Goal: Check status: Check status

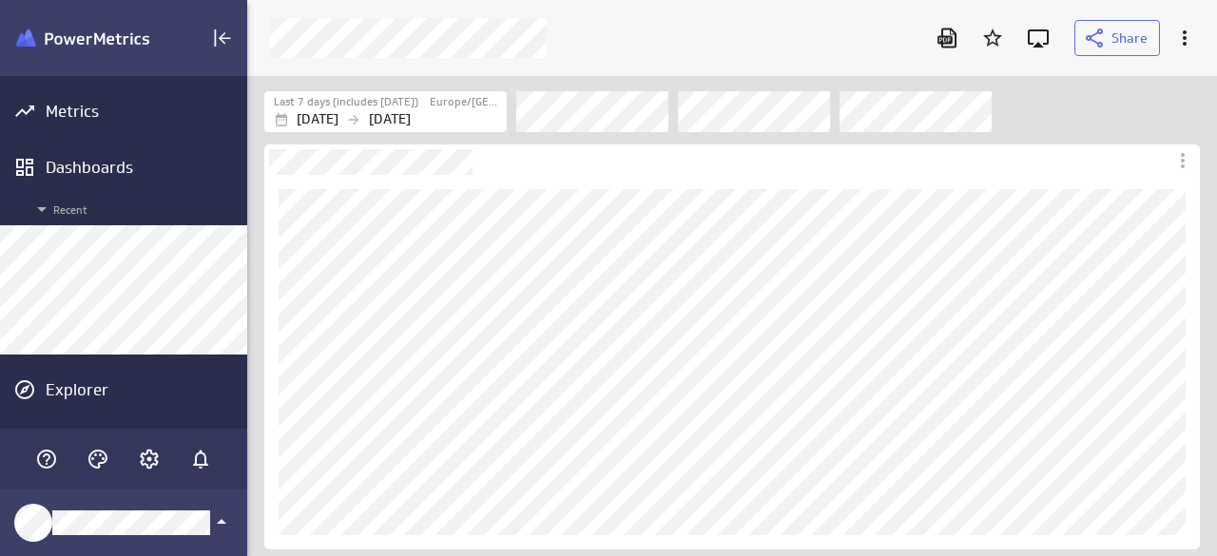
scroll to position [585, 998]
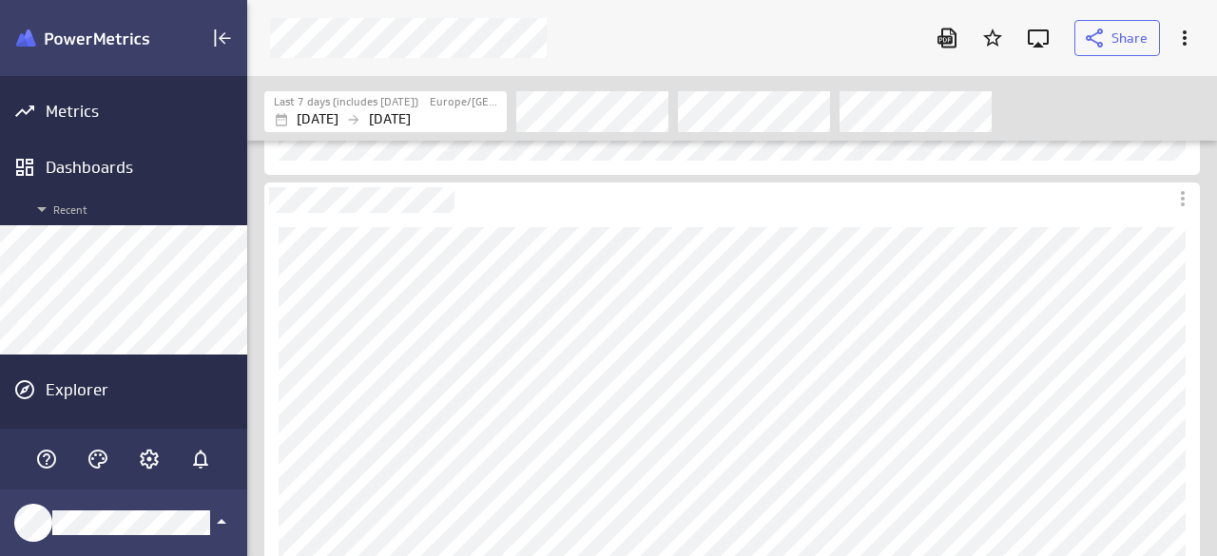
scroll to position [380, 0]
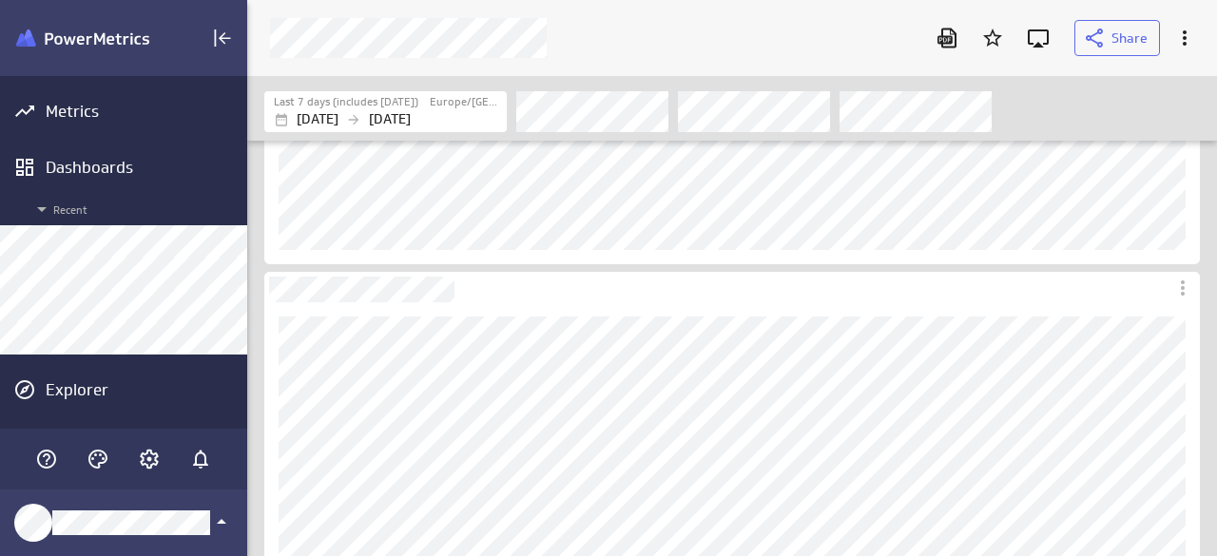
scroll to position [380, 0]
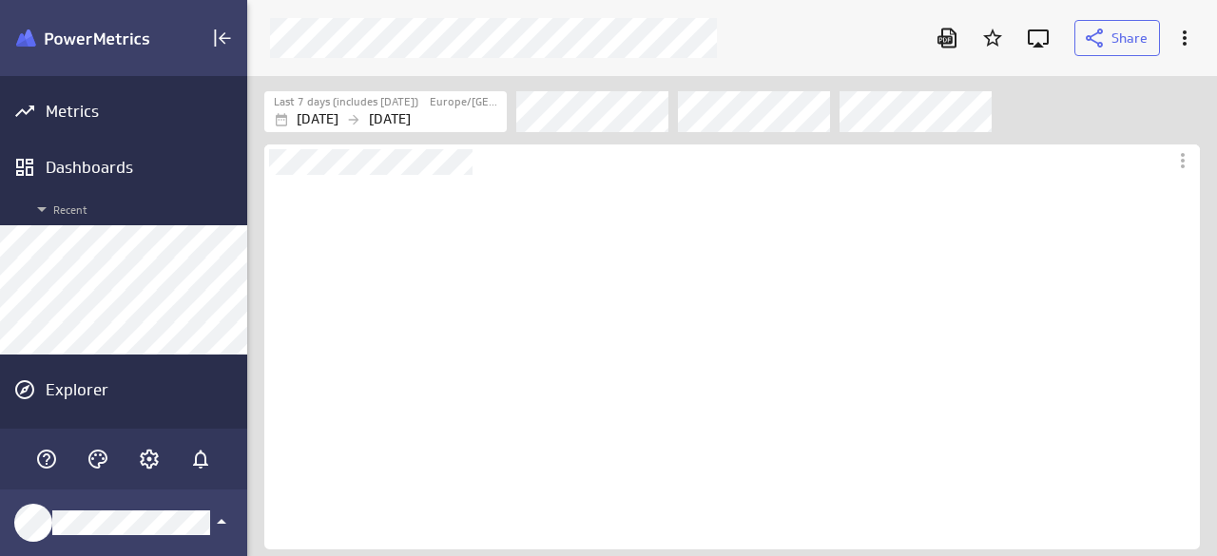
scroll to position [374, 935]
